Goal: Task Accomplishment & Management: Manage account settings

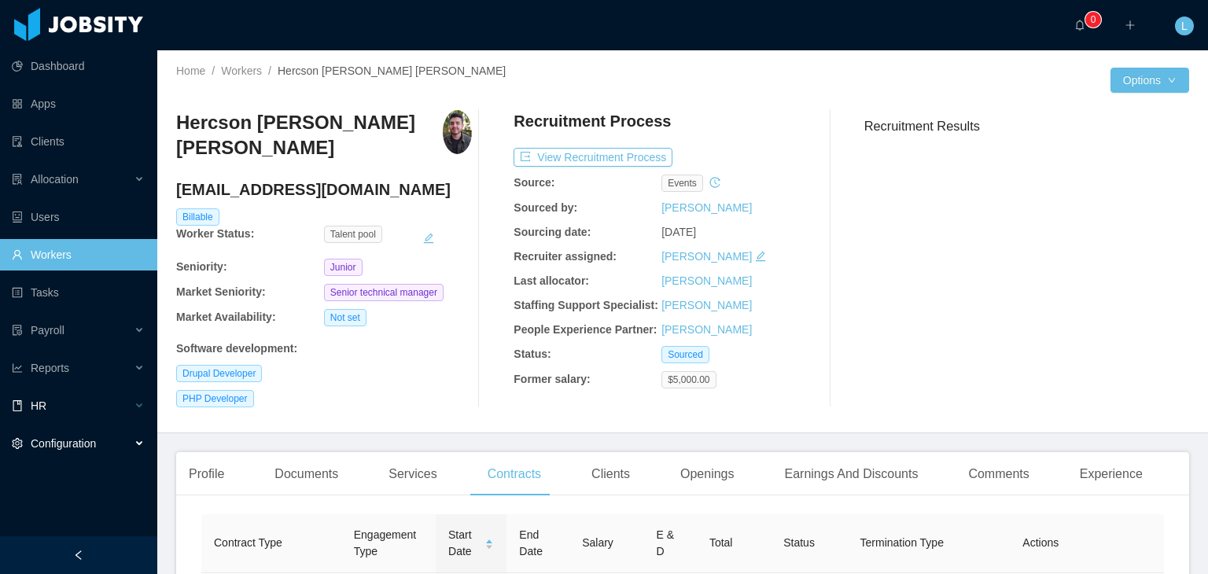
scroll to position [215, 0]
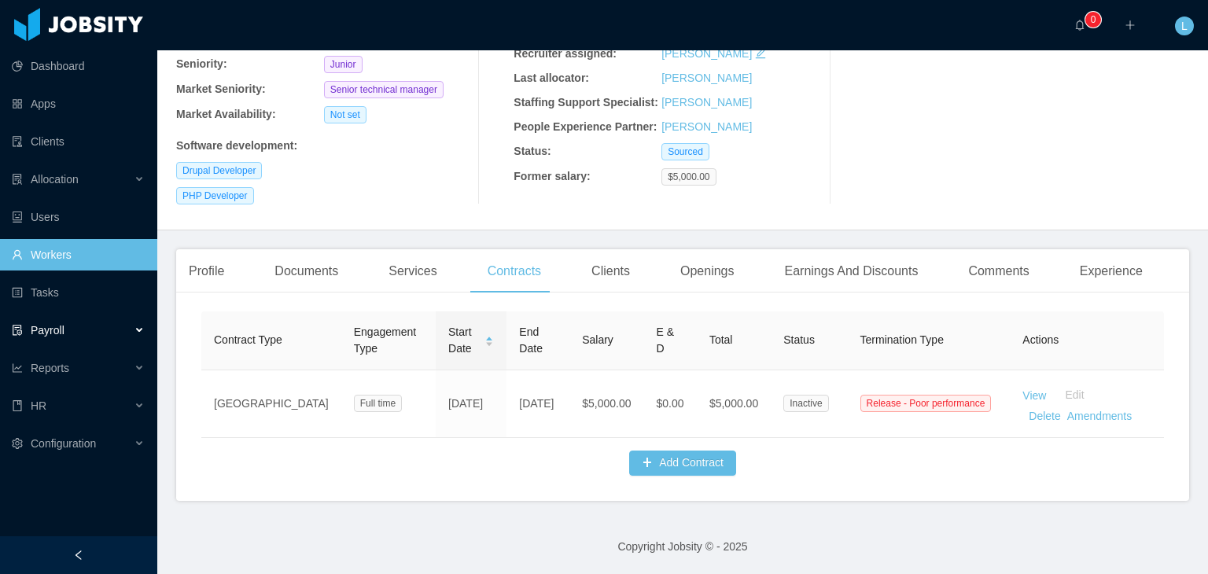
click at [64, 338] on div "Payroll" at bounding box center [78, 329] width 157 height 31
click at [83, 414] on div "Reports" at bounding box center [78, 405] width 157 height 31
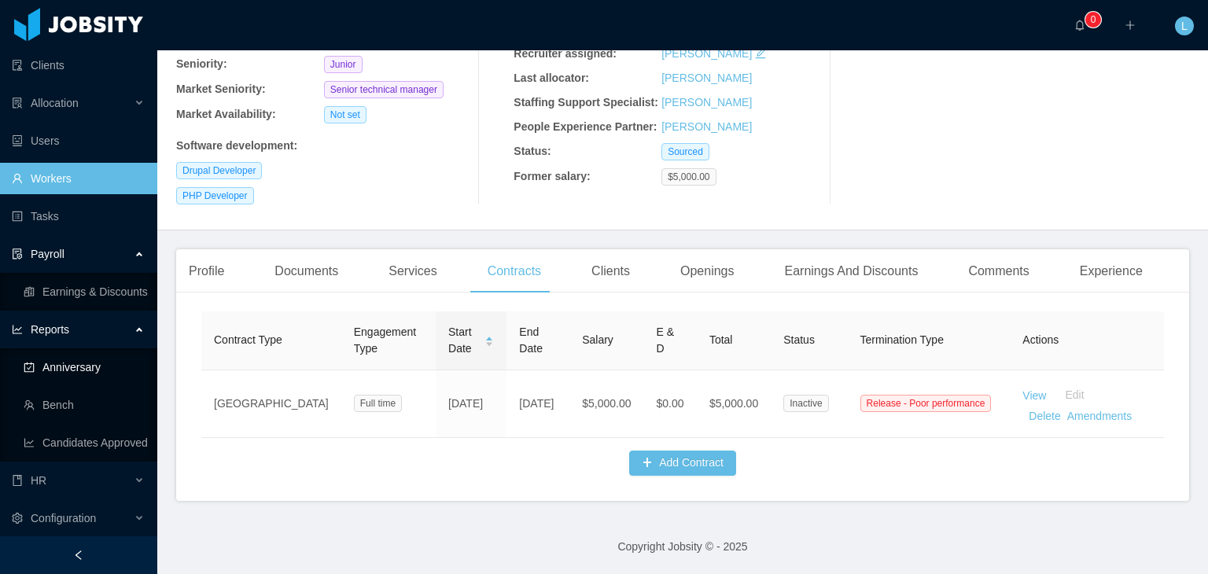
scroll to position [77, 0]
click at [78, 480] on div "HR" at bounding box center [78, 479] width 157 height 31
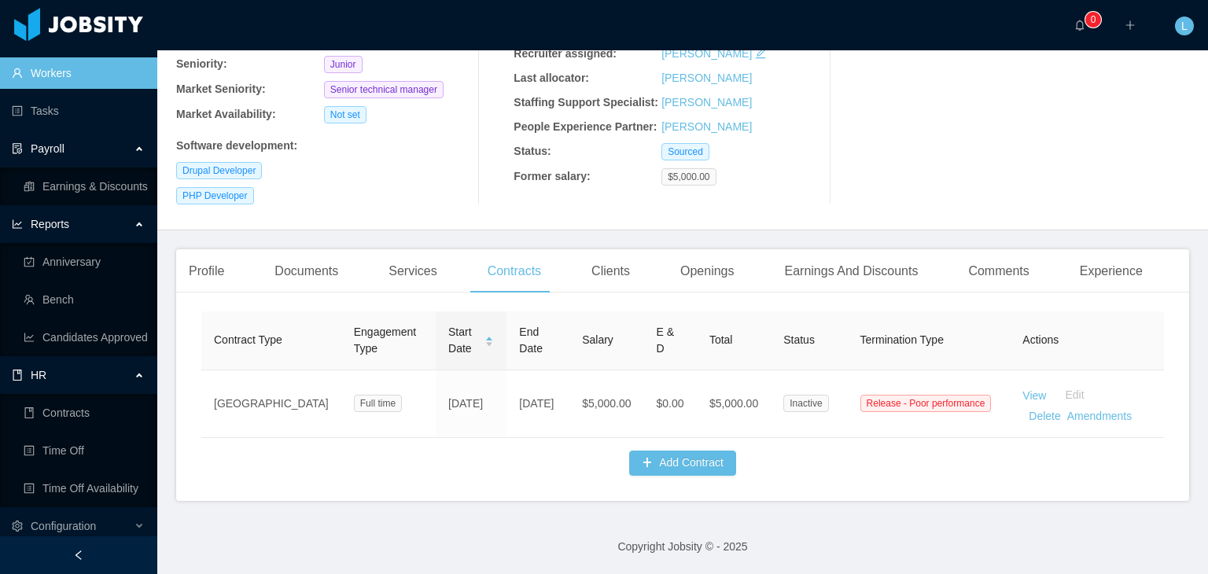
scroll to position [190, 0]
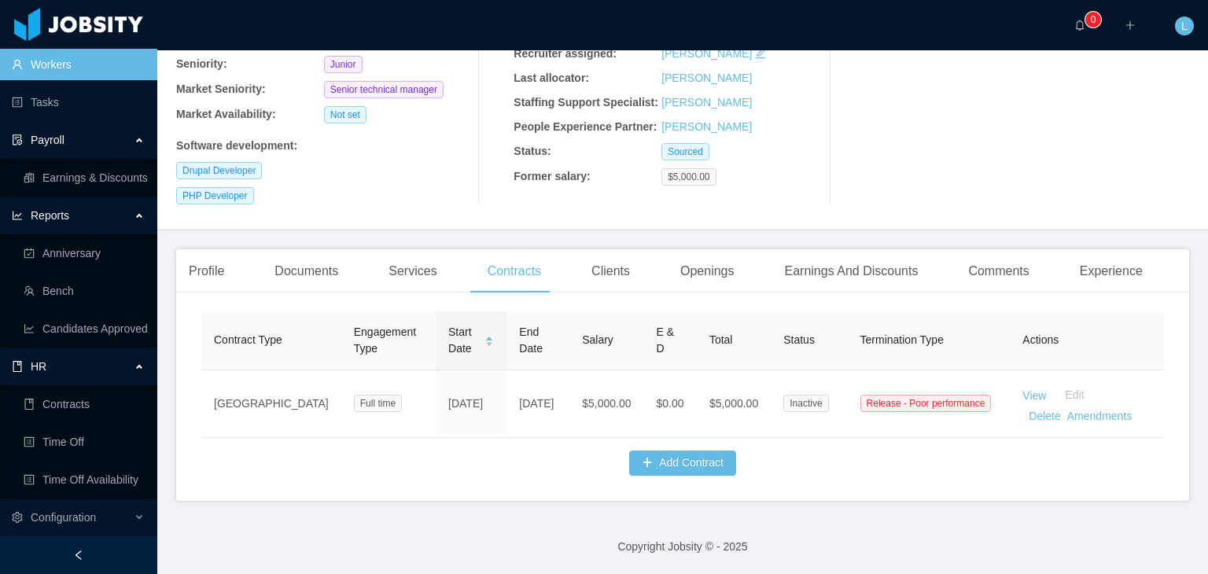
click at [78, 480] on link "Time Off Availability" at bounding box center [84, 479] width 121 height 31
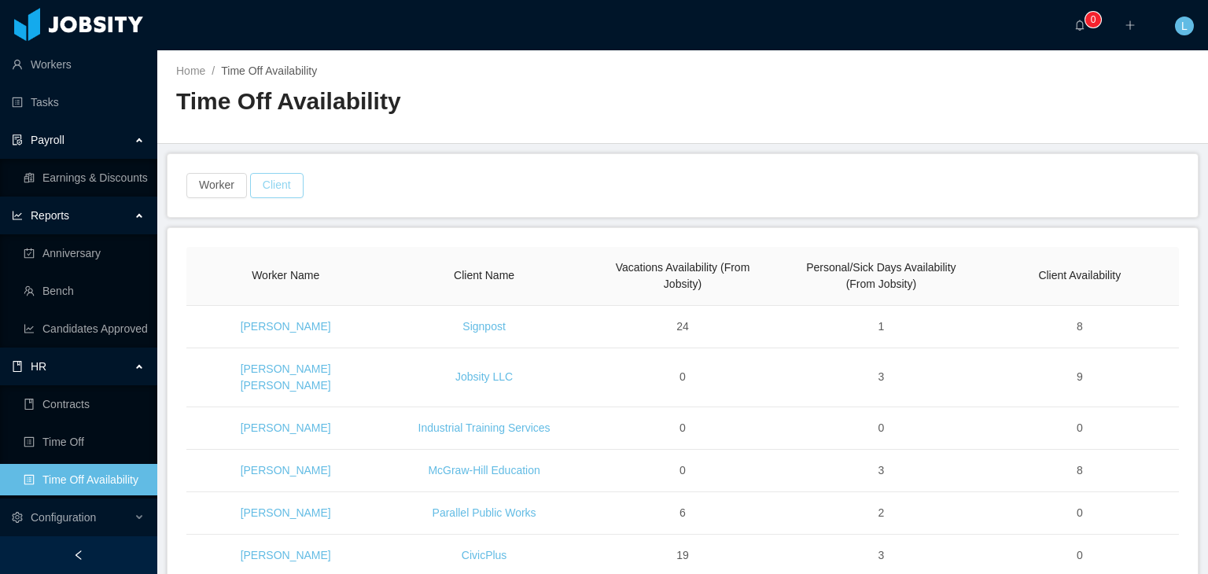
click at [272, 181] on button "Client" at bounding box center [276, 185] width 53 height 25
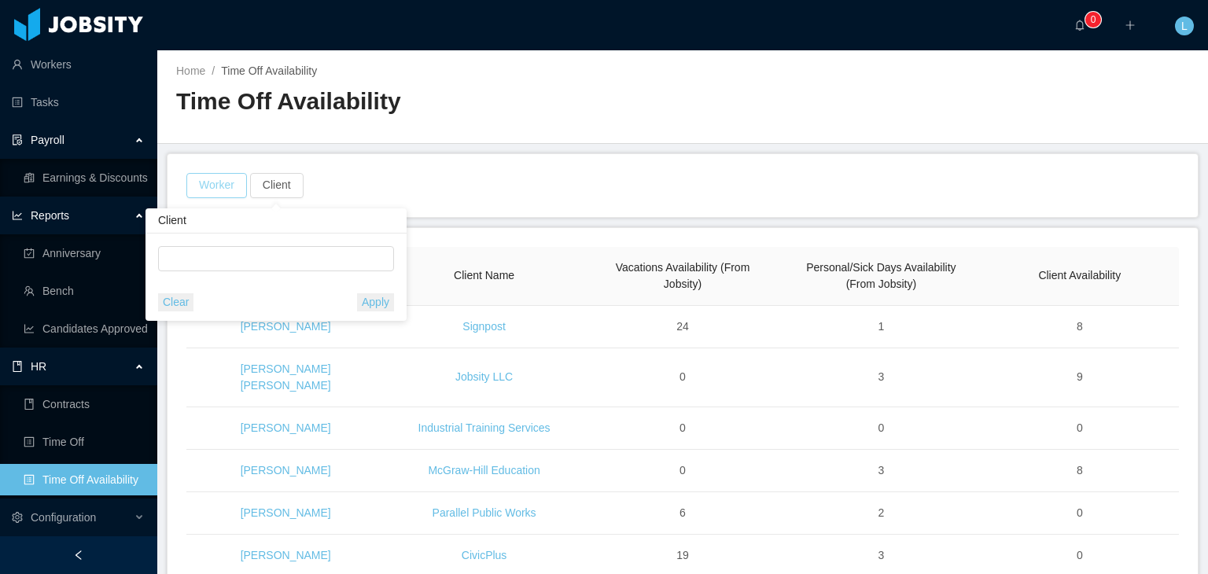
click at [215, 193] on button "Worker" at bounding box center [216, 185] width 61 height 25
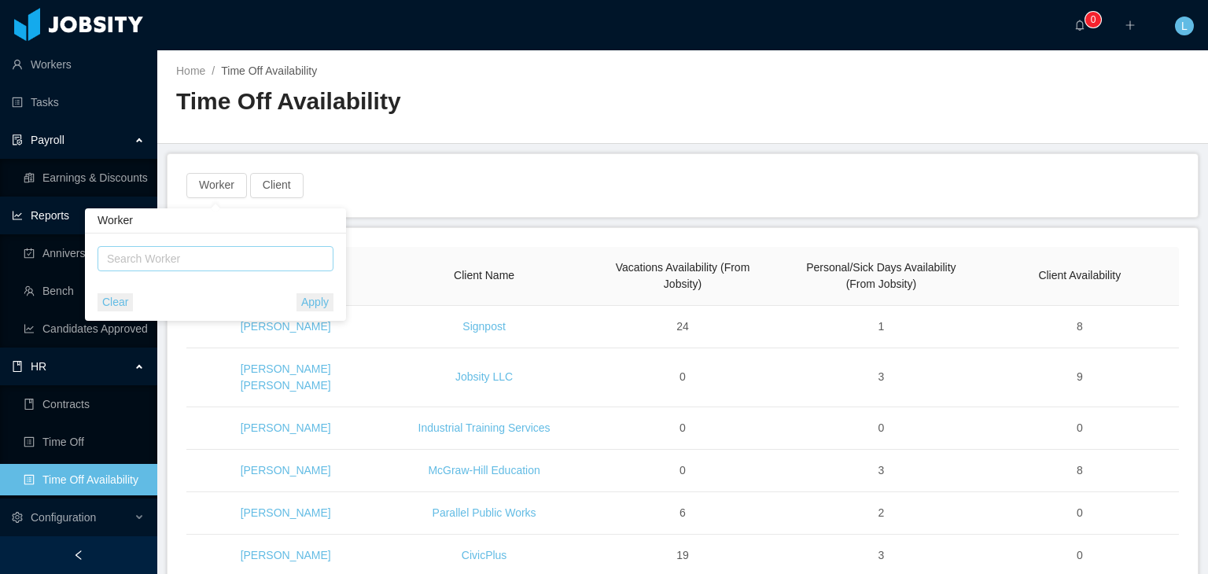
click at [196, 268] on div "Search Worker" at bounding box center [209, 259] width 215 height 24
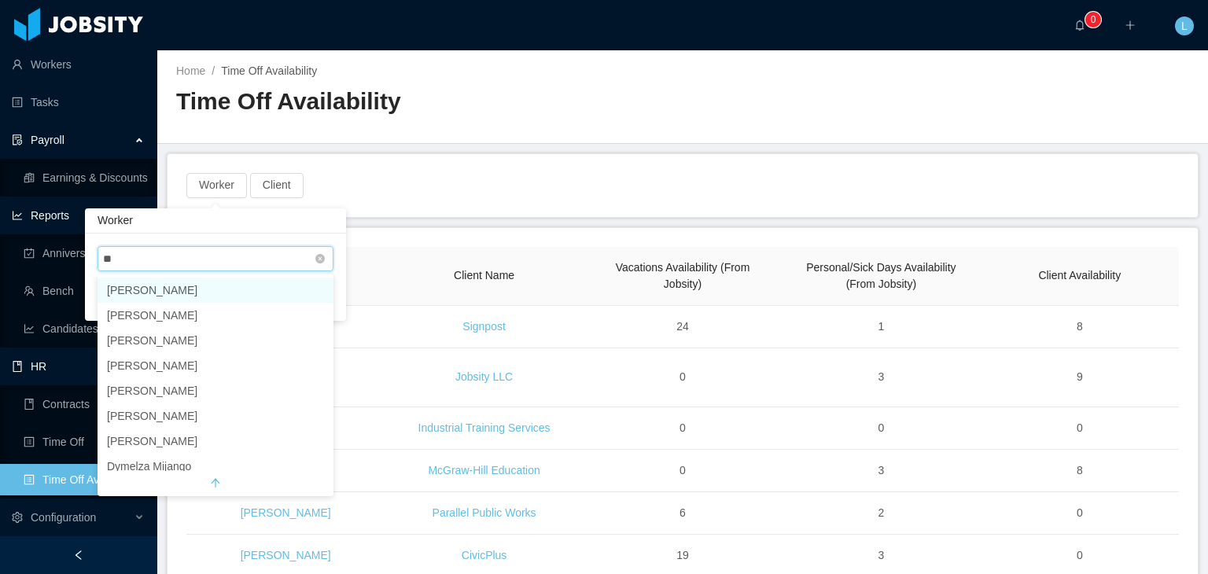
type input "*"
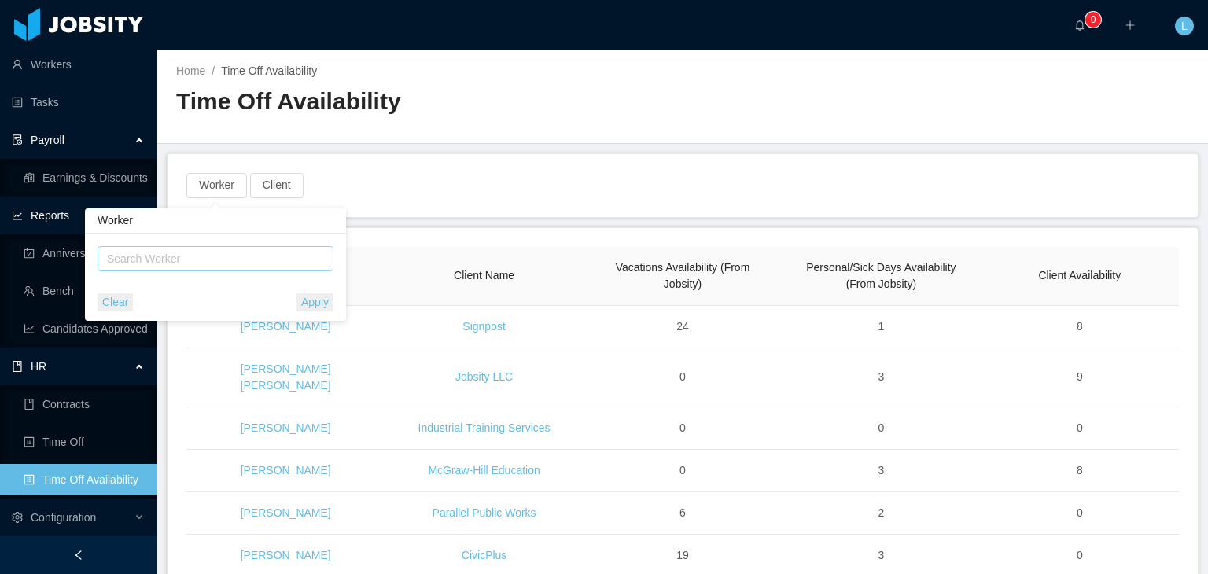
click at [297, 260] on div "Search Worker" at bounding box center [208, 259] width 203 height 16
paste input "**********"
type input "**********"
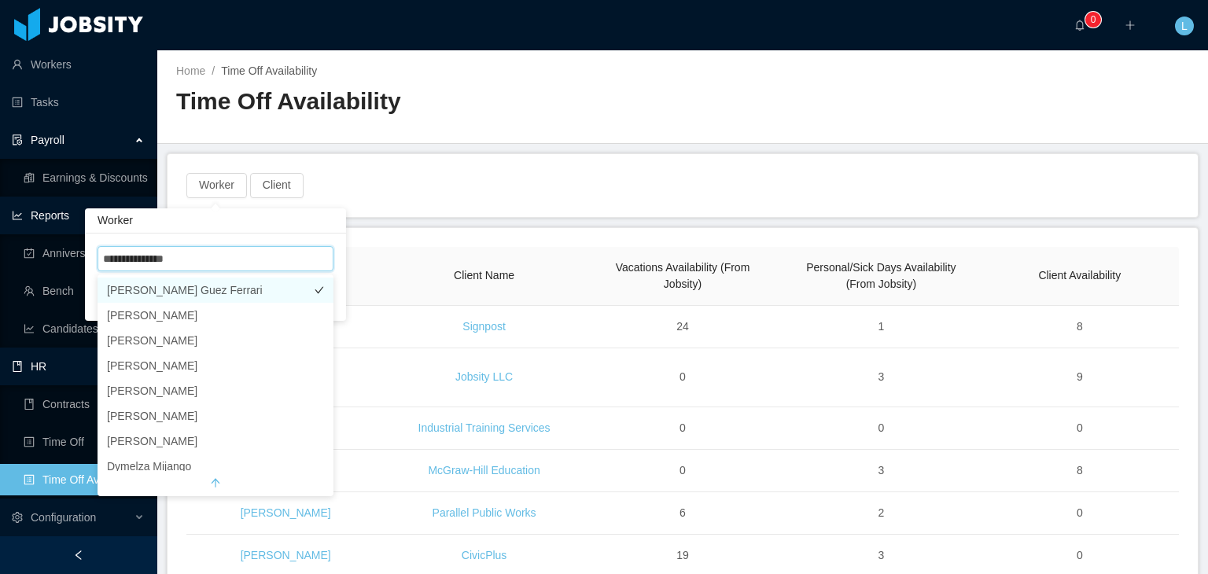
click at [284, 292] on li "Matheus Davidson Guez Ferrari" at bounding box center [215, 290] width 236 height 25
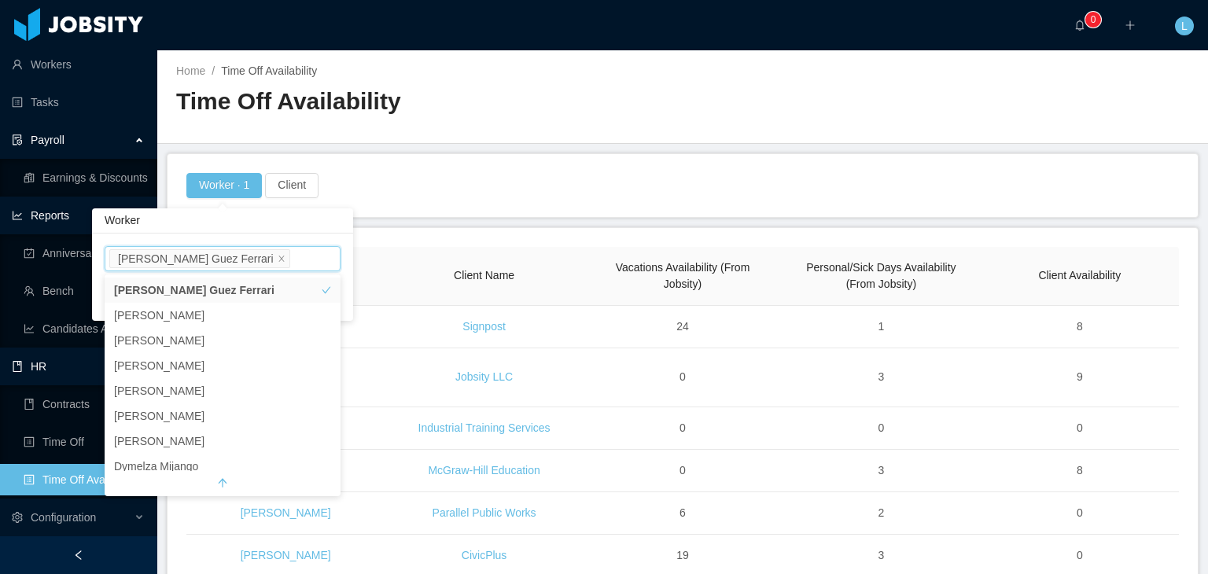
click at [443, 159] on div "Worker · 1 Client" at bounding box center [682, 185] width 1030 height 63
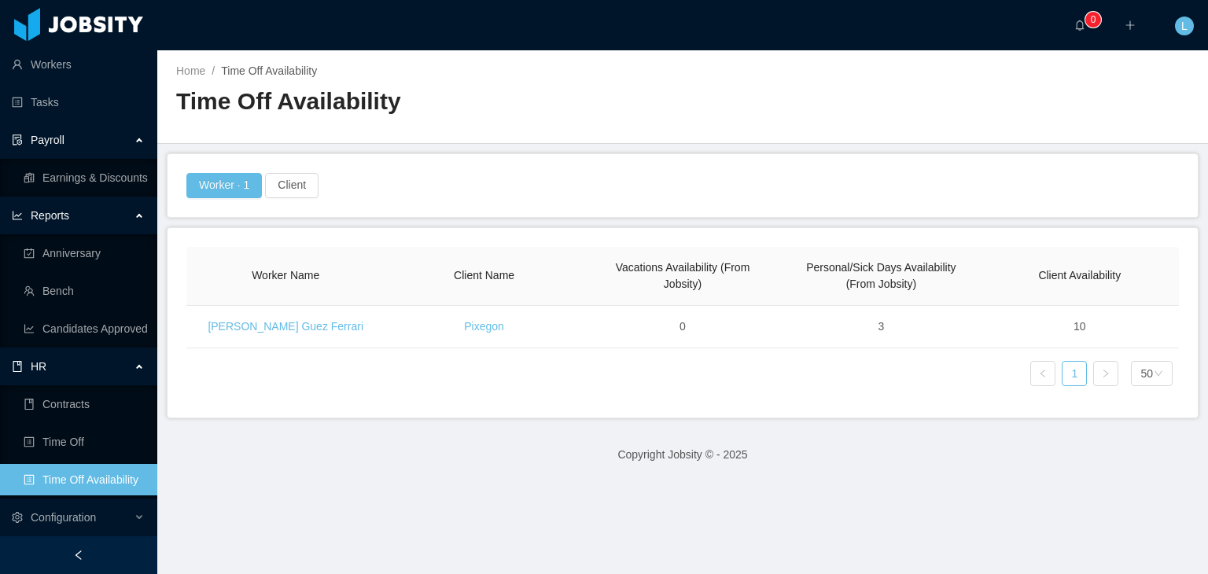
click at [468, 367] on div "Worker Name Client Name Vacations Availability (From Jobsity) Personal/Sick Day…" at bounding box center [682, 323] width 992 height 152
click at [48, 443] on link "Time Off" at bounding box center [84, 441] width 121 height 31
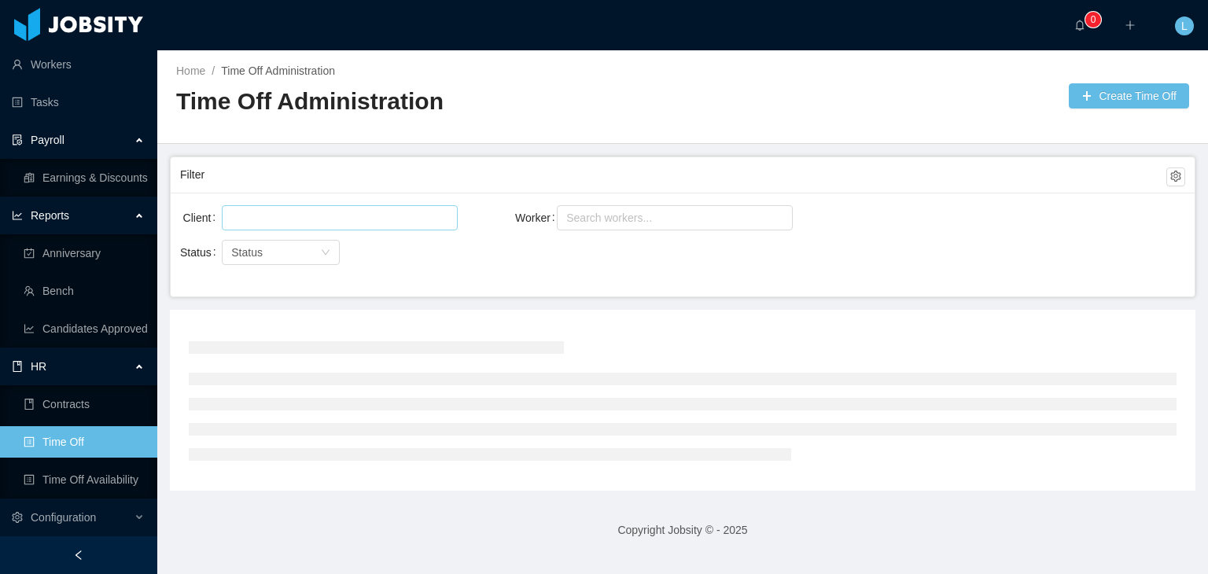
click at [258, 215] on div at bounding box center [337, 218] width 222 height 24
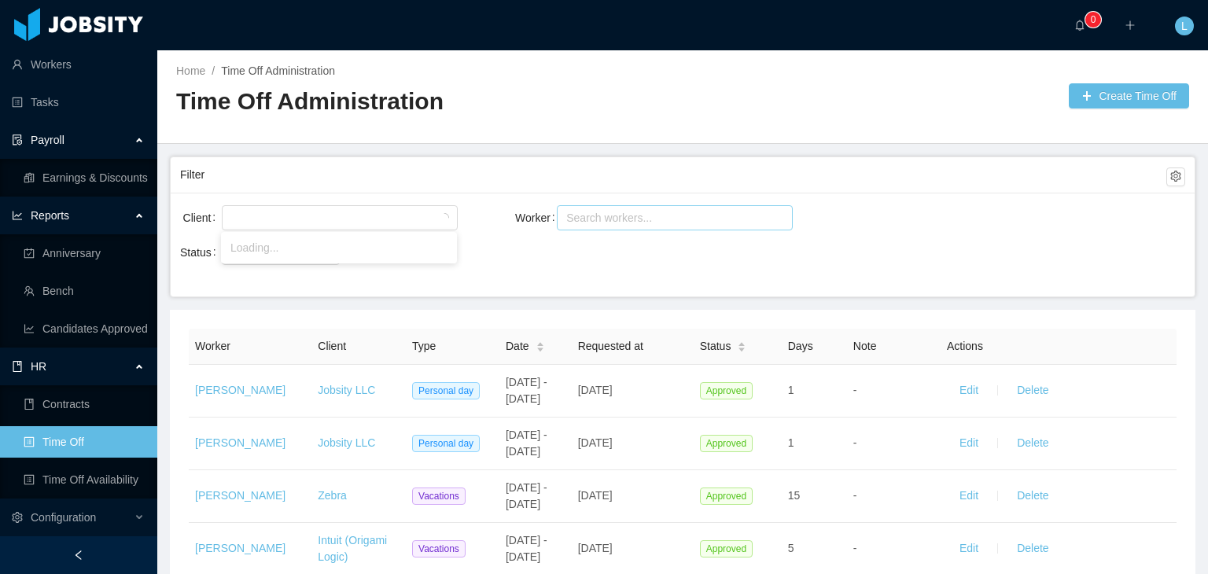
click at [607, 227] on div "Search workers..." at bounding box center [668, 218] width 215 height 24
paste input "**********"
type input "**********"
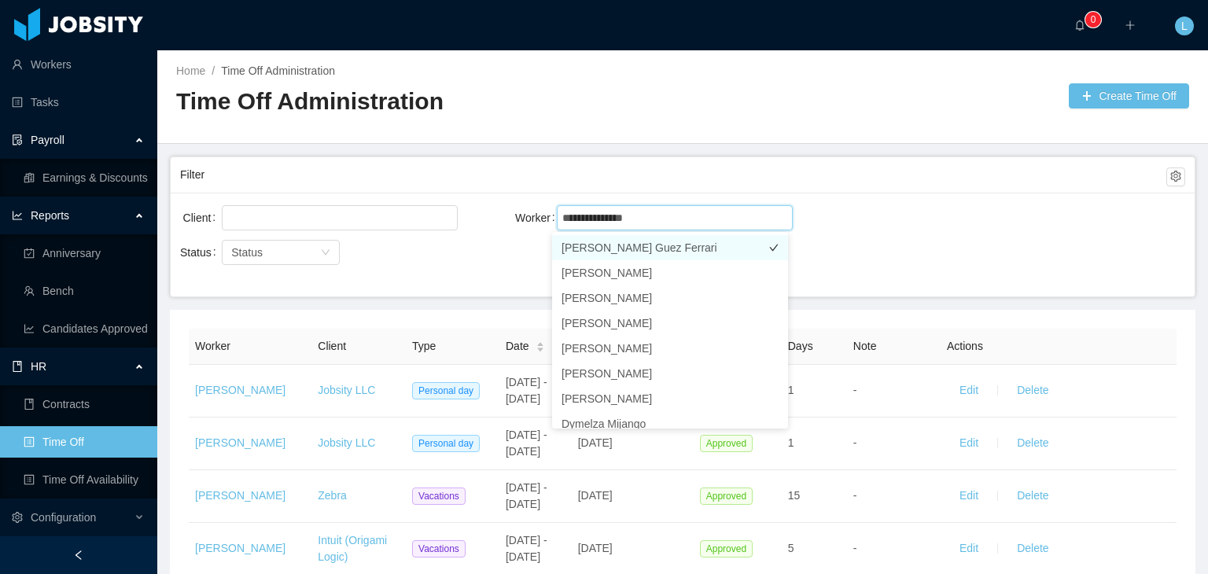
click at [620, 247] on li "Matheus Davidson Guez Ferrari" at bounding box center [670, 247] width 236 height 25
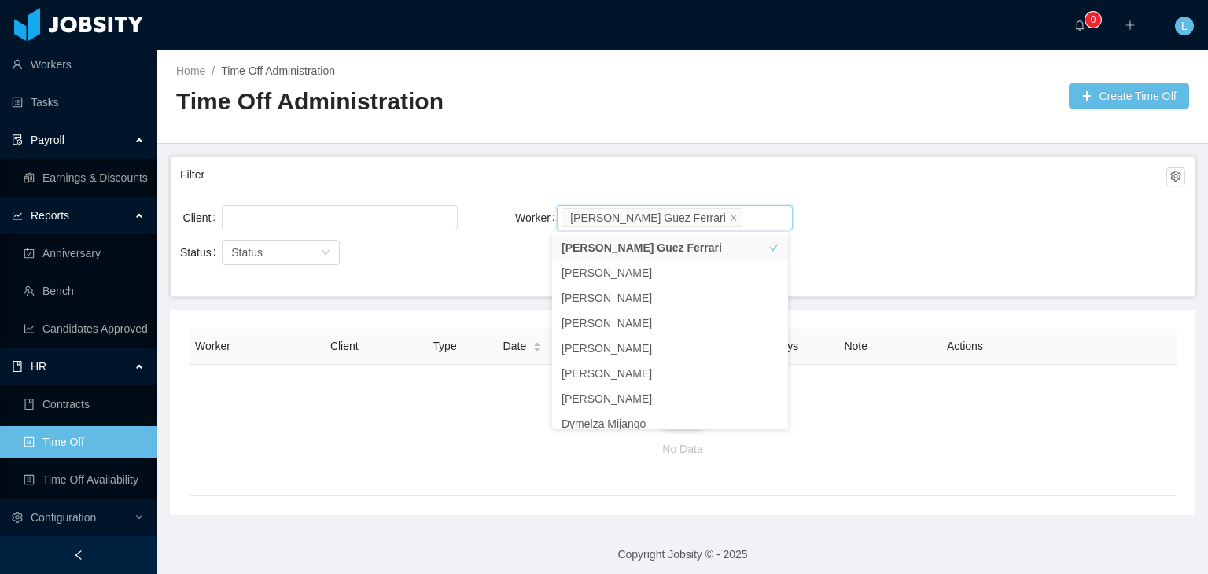
click at [926, 221] on div "Client Worker Search workers... Matheus Davidson Guez Ferrari" at bounding box center [682, 227] width 1005 height 50
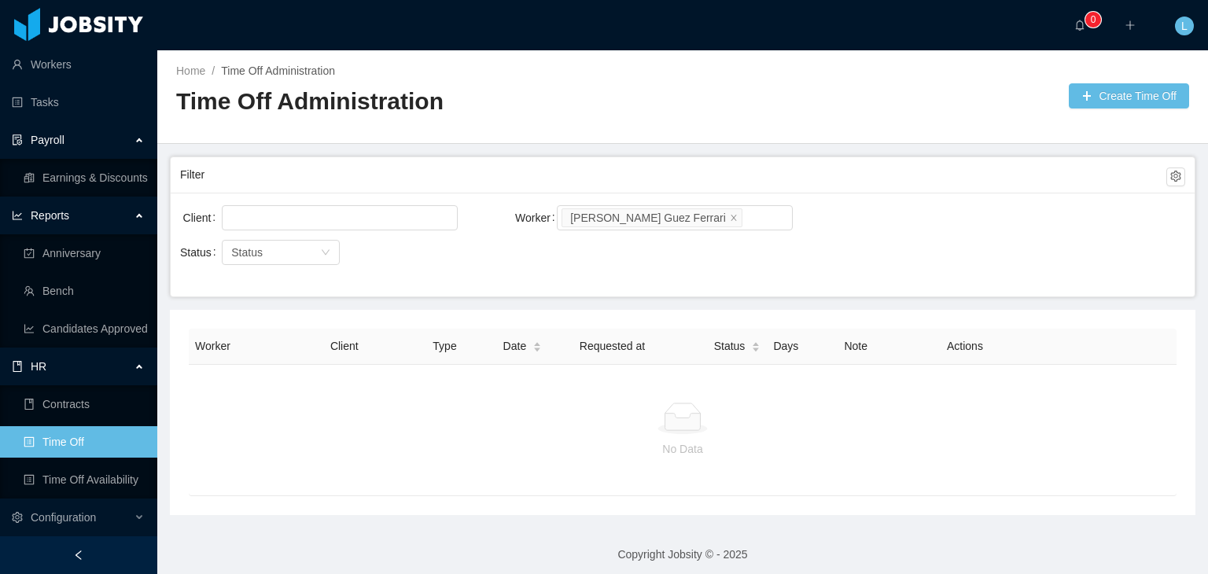
click at [290, 392] on div "No Data" at bounding box center [682, 430] width 987 height 132
click at [1109, 101] on button "Create Time Off" at bounding box center [1128, 95] width 120 height 25
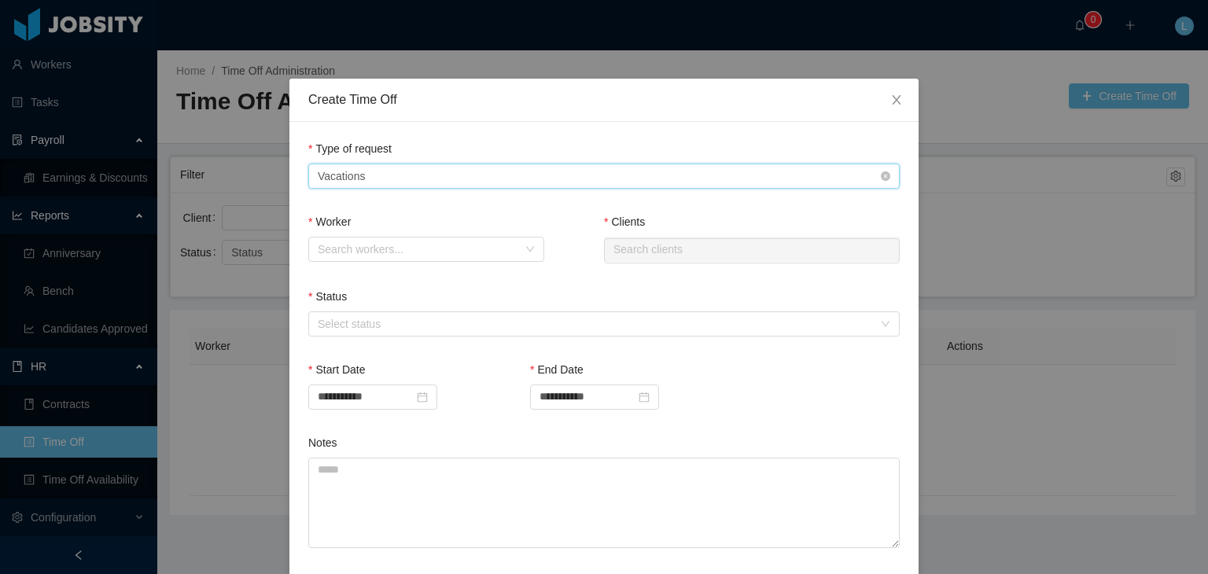
click at [535, 186] on div "Type of Request Vacations" at bounding box center [599, 176] width 562 height 24
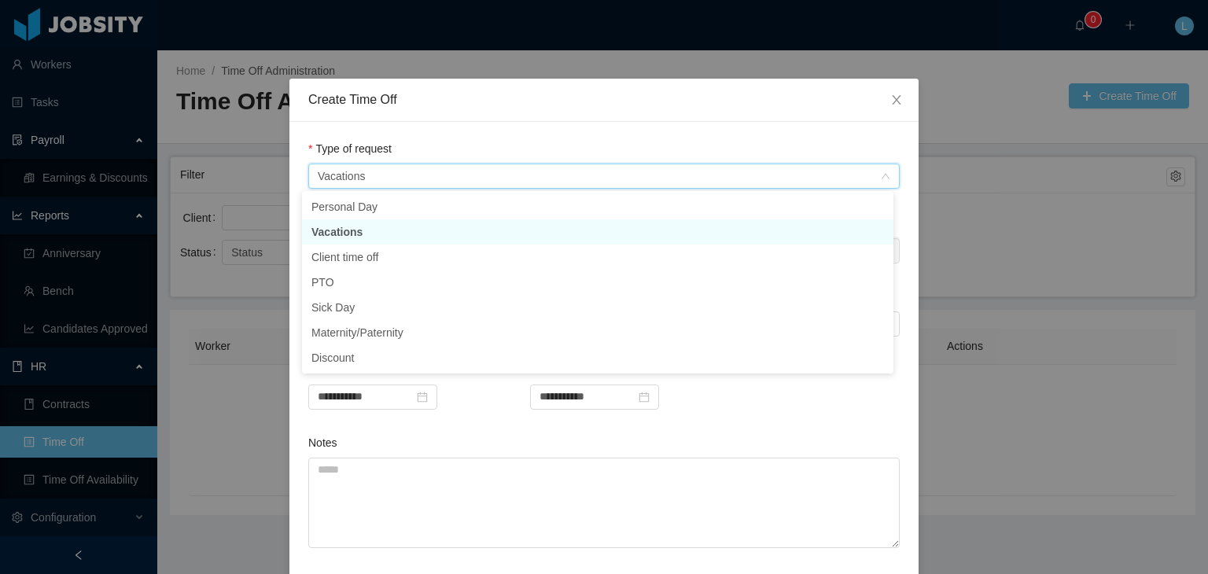
click at [538, 134] on div "**********" at bounding box center [603, 383] width 629 height 523
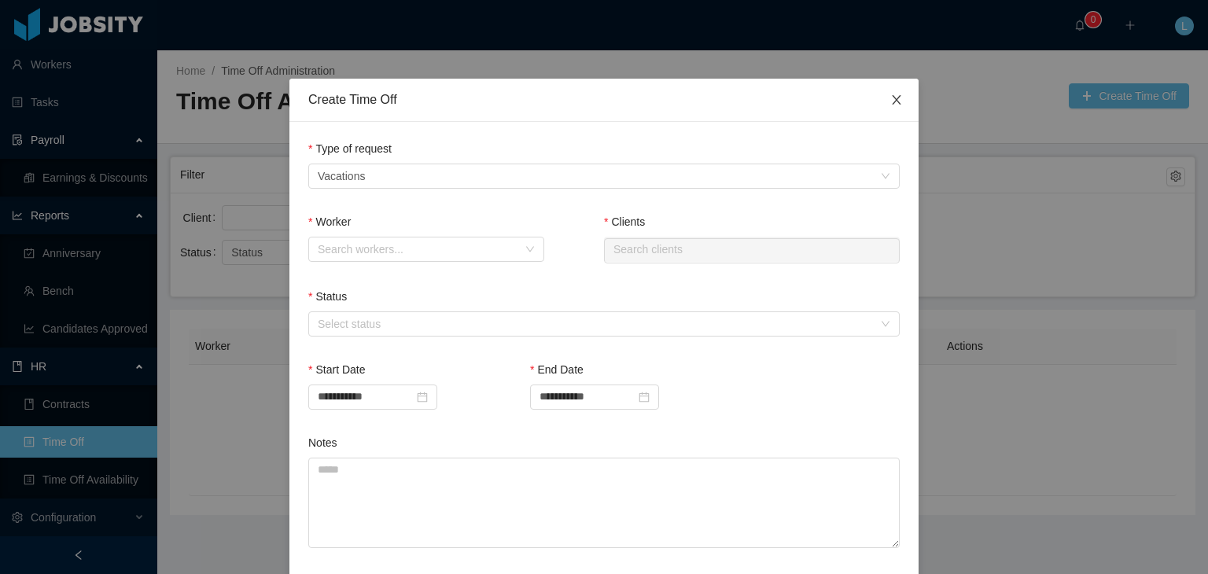
click at [892, 106] on icon "icon: close" at bounding box center [896, 100] width 13 height 13
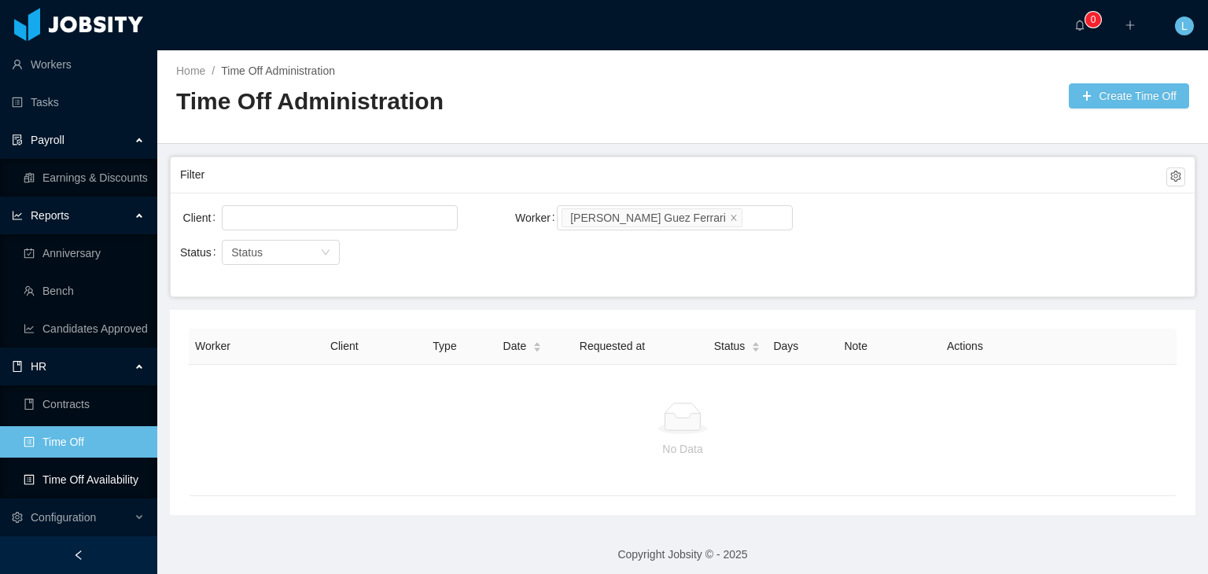
click at [90, 483] on link "Time Off Availability" at bounding box center [84, 479] width 121 height 31
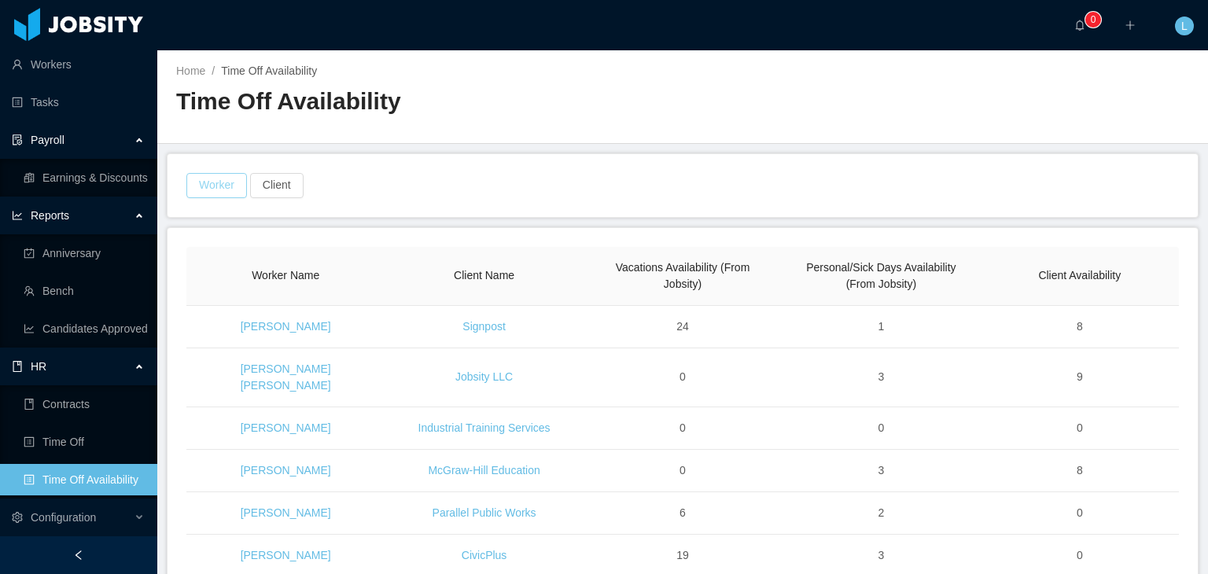
click at [211, 193] on button "Worker" at bounding box center [216, 185] width 61 height 25
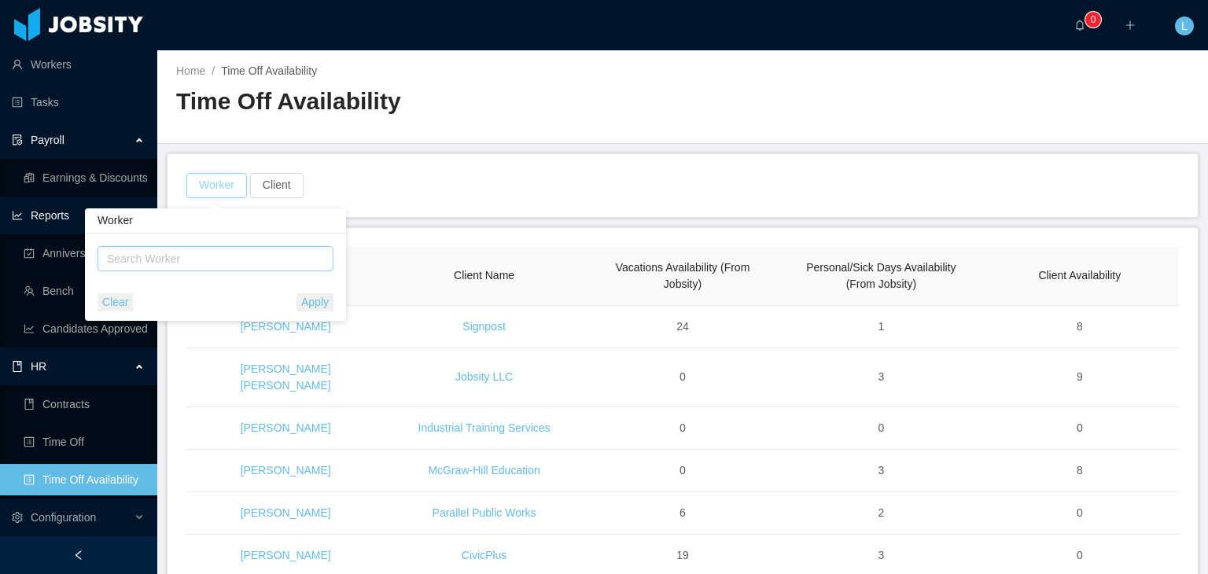
click at [188, 262] on div "Search Worker" at bounding box center [208, 259] width 203 height 16
paste input "**********"
type input "**********"
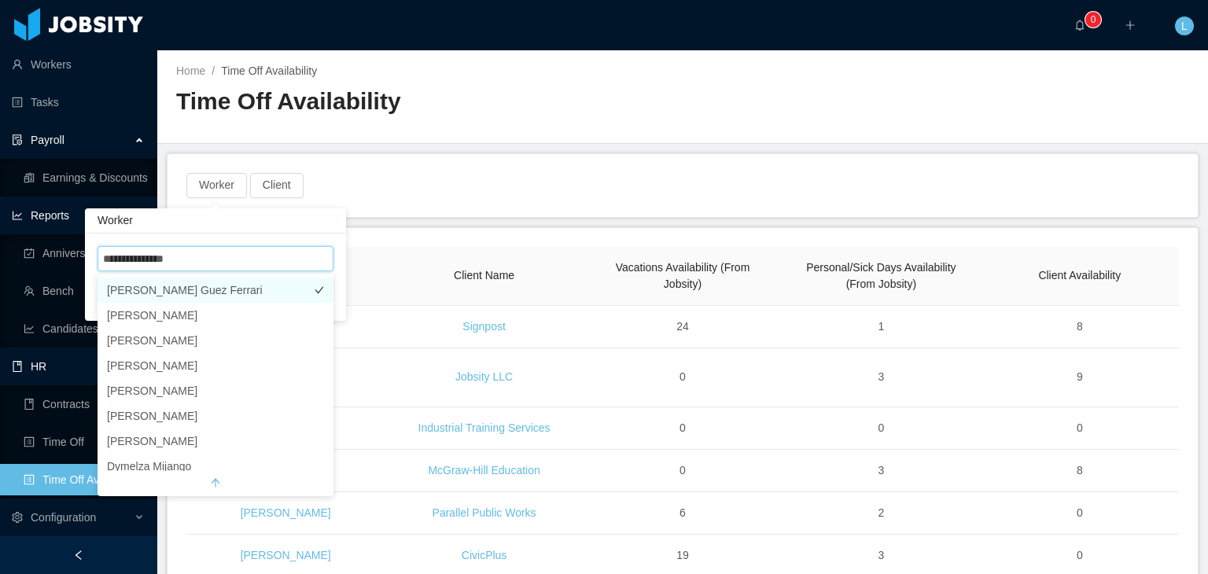
click at [189, 297] on li "Matheus Davidson Guez Ferrari" at bounding box center [215, 290] width 236 height 25
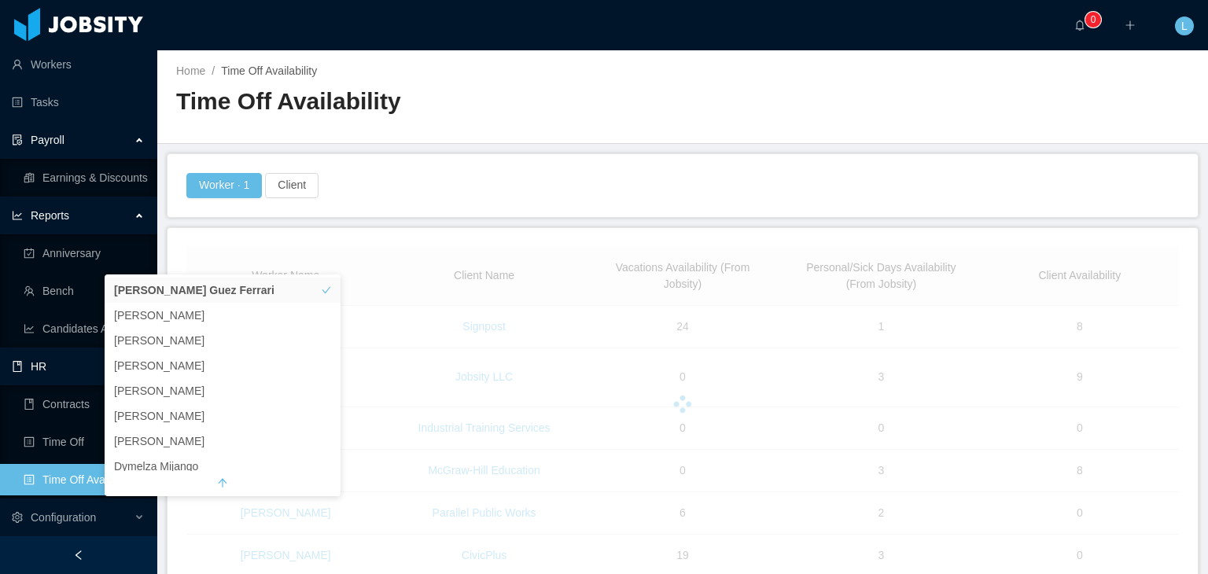
click at [457, 144] on main "Home / Time Off Availability / Time Off Availability Worker · 1 Client Worker N…" at bounding box center [682, 312] width 1050 height 524
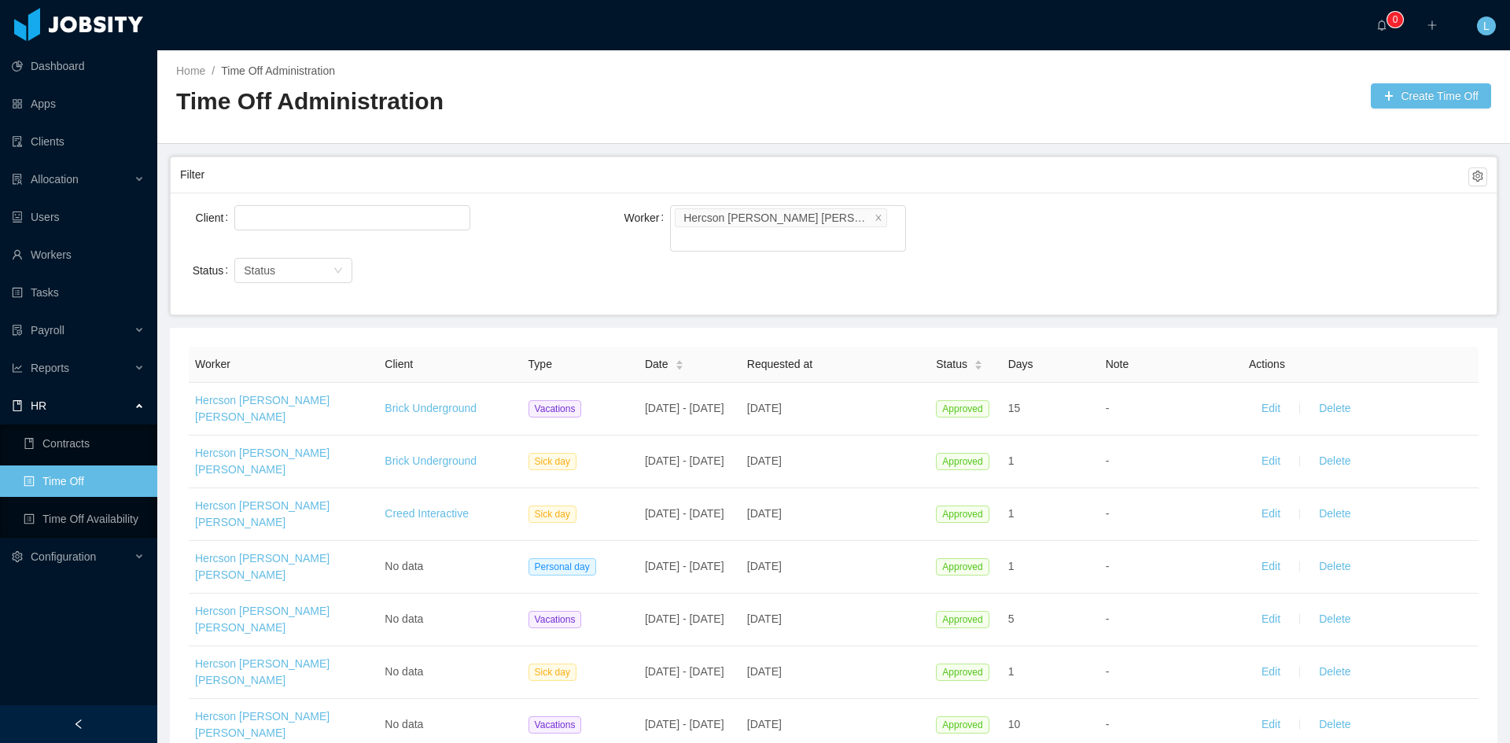
scroll to position [912, 0]
